Goal: Information Seeking & Learning: Understand process/instructions

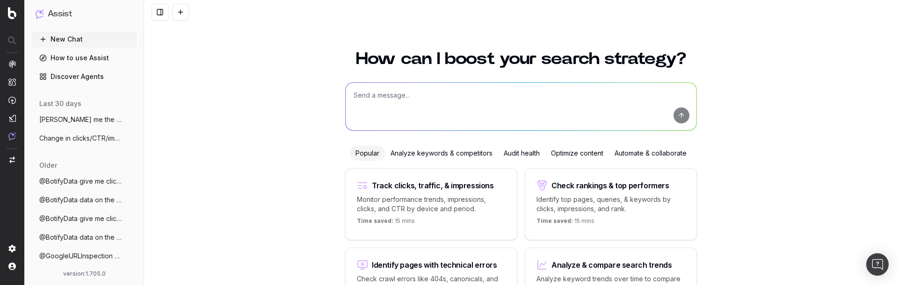
scroll to position [78, 0]
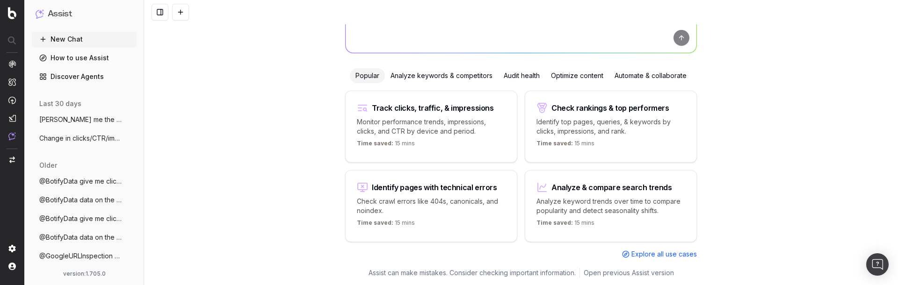
click at [72, 74] on link "Discover Agents" at bounding box center [84, 76] width 105 height 15
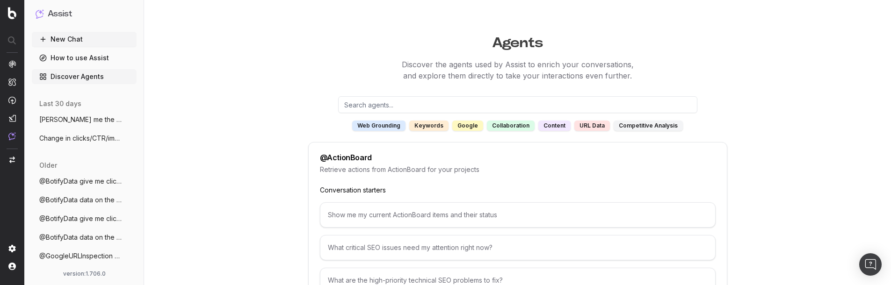
click at [104, 64] on link "How to use Assist" at bounding box center [84, 58] width 105 height 15
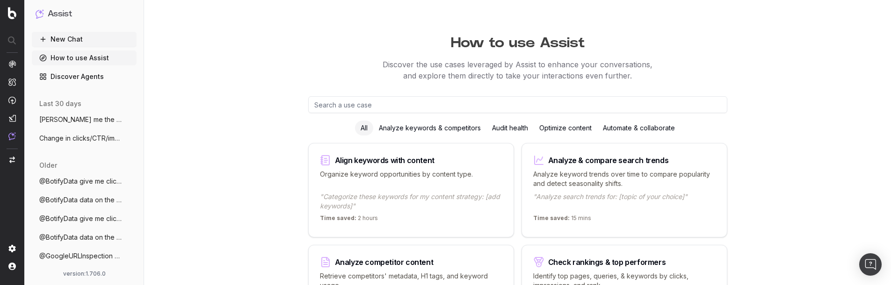
click at [90, 78] on link "Discover Agents" at bounding box center [84, 76] width 105 height 15
